Goal: Find specific page/section: Find specific page/section

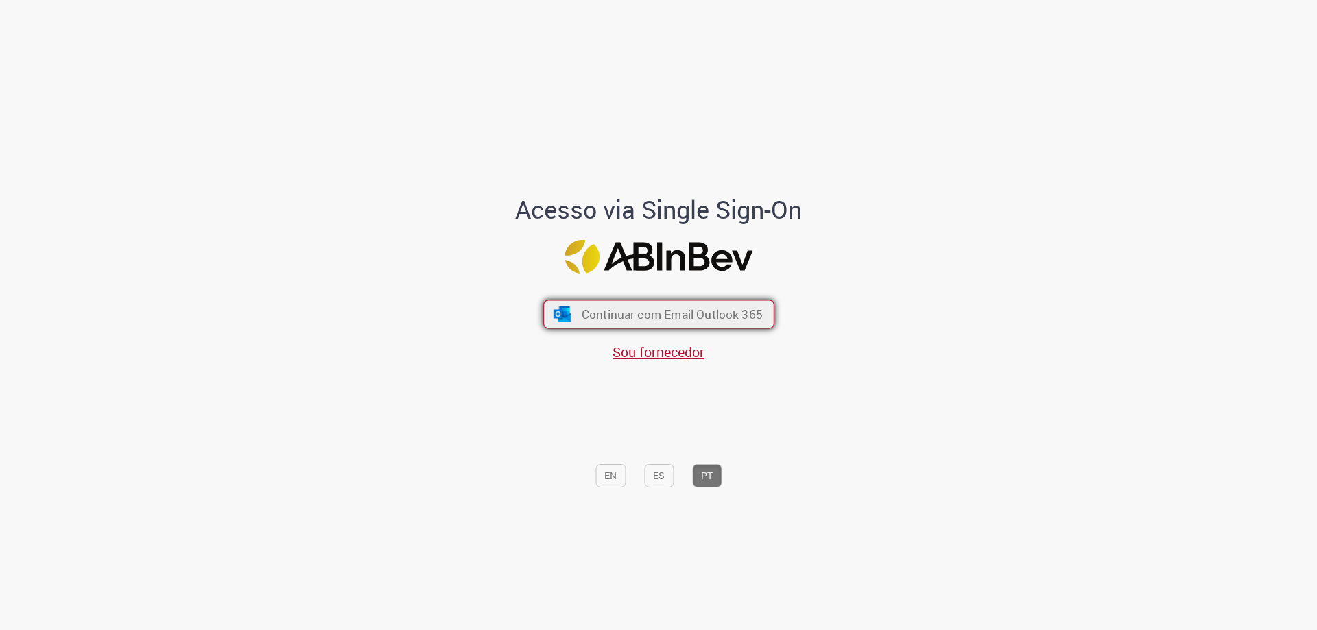
click at [610, 318] on span "Continuar com Email Outlook 365" at bounding box center [671, 315] width 181 height 16
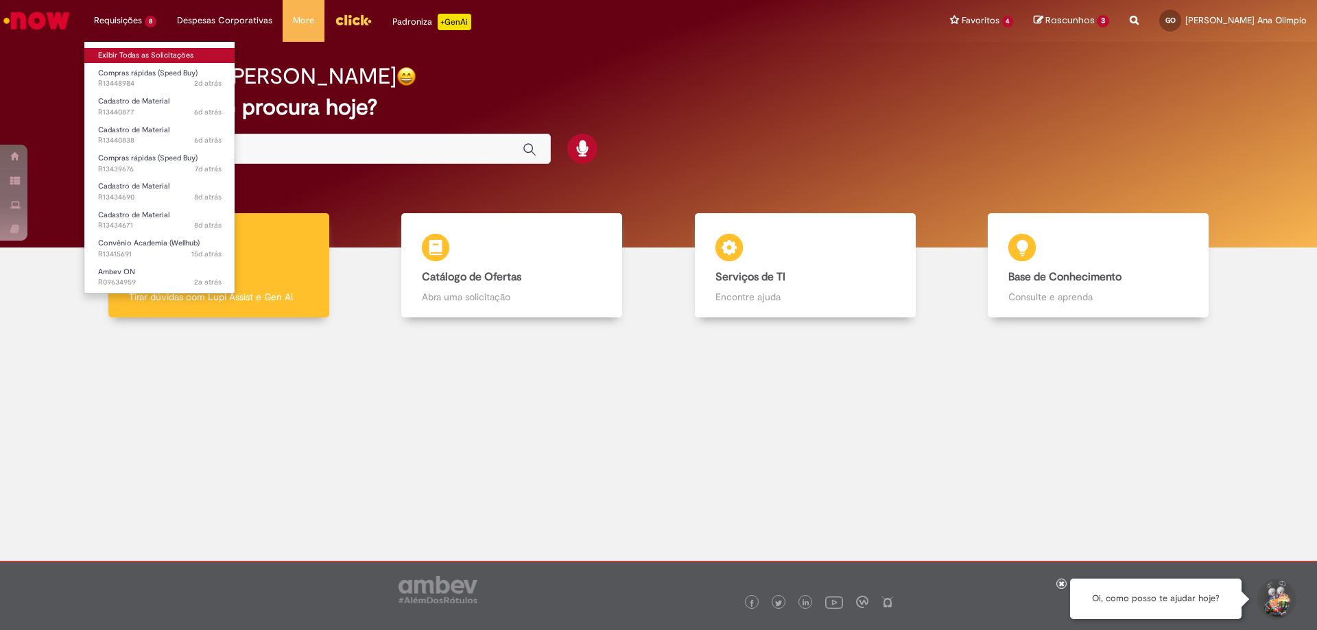
click at [157, 55] on link "Exibir Todas as Solicitações" at bounding box center [159, 55] width 151 height 15
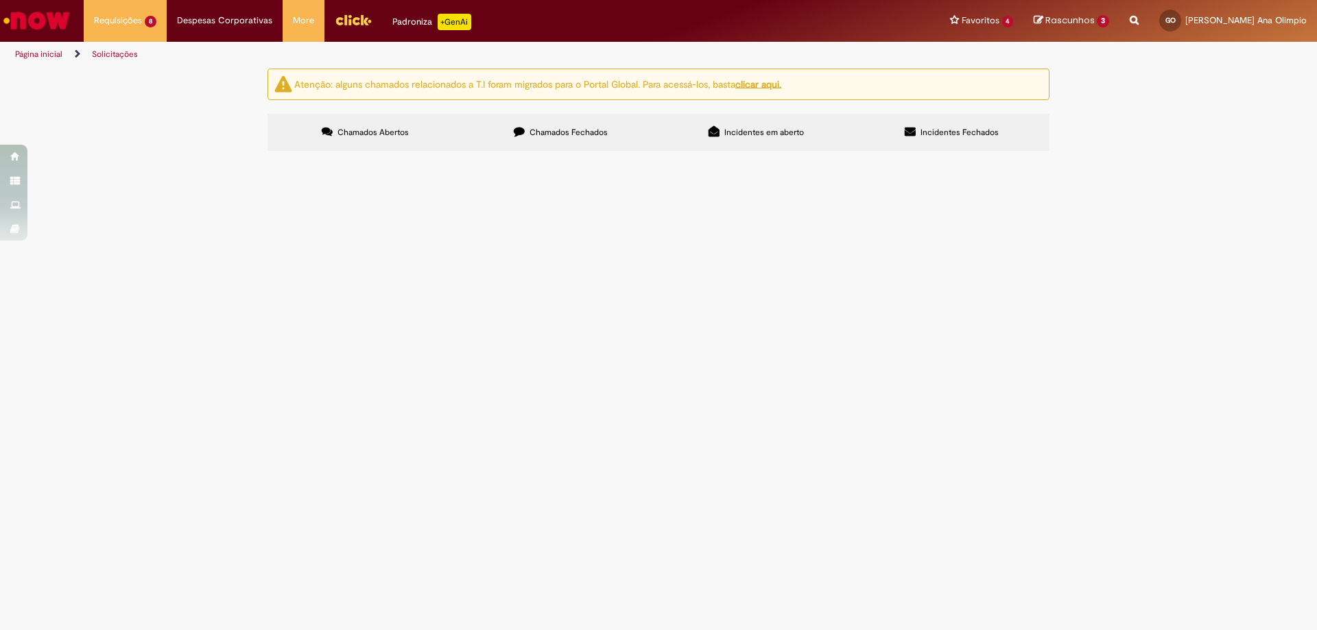
click at [1203, 155] on div "Atenção: alguns chamados relacionados a T.I foram migrados para o Portal Global…" at bounding box center [658, 112] width 1317 height 86
click at [112, 155] on div "Atenção: alguns chamados relacionados a T.I foram migrados para o Portal Global…" at bounding box center [658, 112] width 1317 height 86
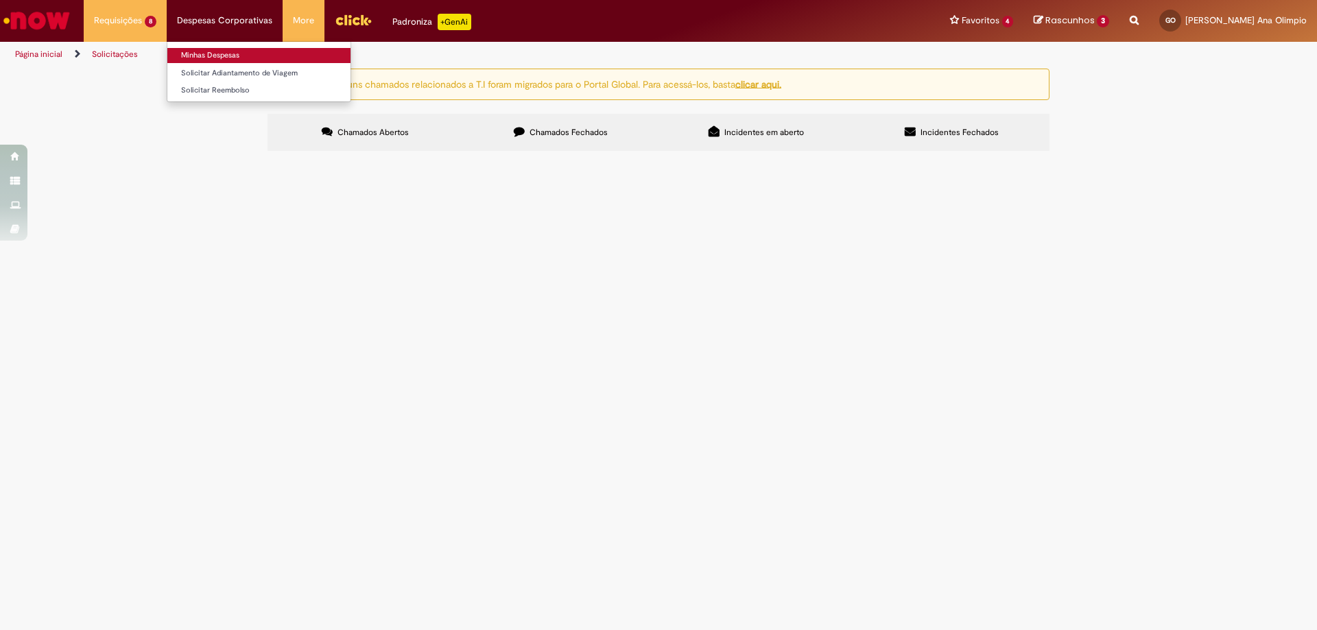
click at [224, 56] on link "Minhas Despesas" at bounding box center [258, 55] width 183 height 15
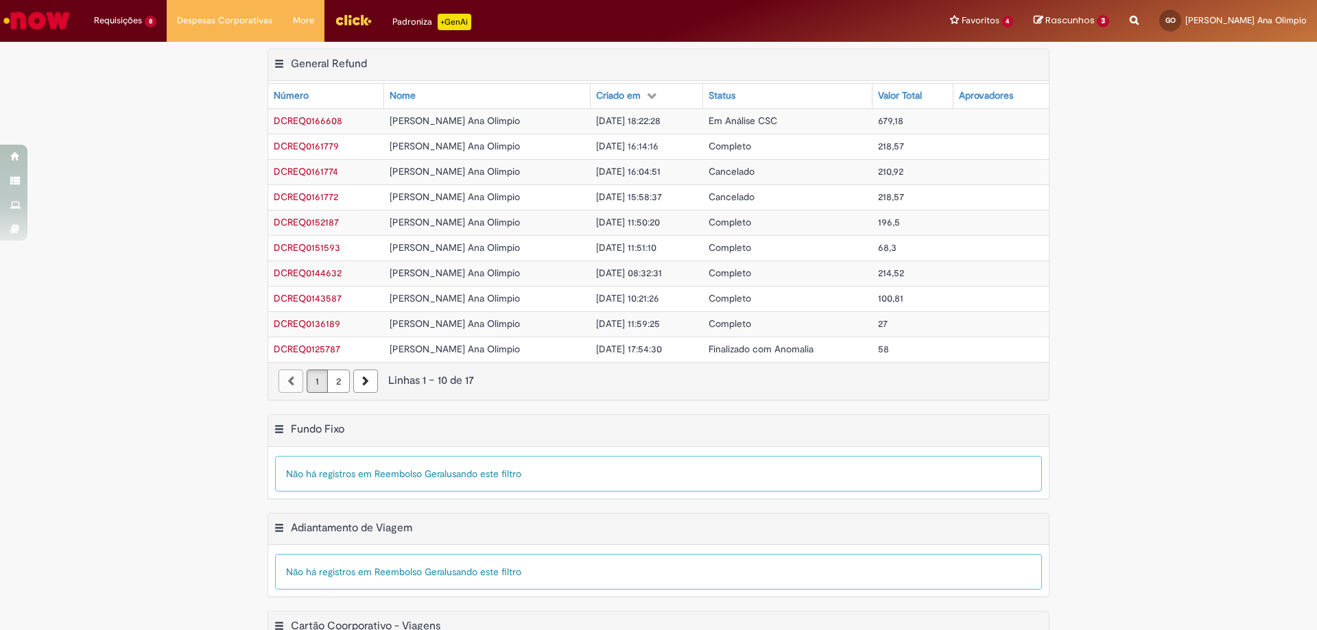
click at [163, 236] on div "Exportar como PDF Exportar como Excel Exportar como CSV General Refund Tabela -…" at bounding box center [658, 232] width 1317 height 366
